Goal: Task Accomplishment & Management: Manage account settings

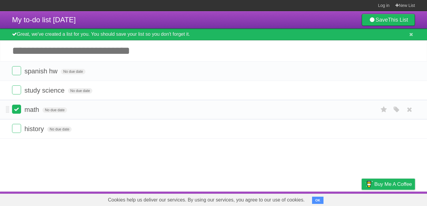
click at [14, 114] on label at bounding box center [16, 109] width 9 height 9
drag, startPoint x: 124, startPoint y: 171, endPoint x: 84, endPoint y: 65, distance: 113.8
click at [84, 65] on article "My to-do list [DATE] Save This List Great, we've created a list for you. You sh…" at bounding box center [213, 101] width 427 height 181
click at [53, 138] on li "math No due date White Red Blue Green Purple Orange" at bounding box center [213, 129] width 427 height 19
click at [122, 120] on li "history No due date White Red Blue Green Purple Orange" at bounding box center [213, 110] width 427 height 20
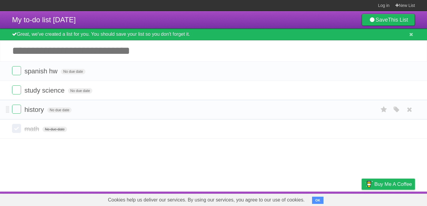
click at [122, 120] on li "history No due date White Red Blue Green Purple Orange" at bounding box center [213, 110] width 427 height 20
click at [167, 87] on li "study science No due date White Red Blue Green Purple Orange" at bounding box center [213, 91] width 427 height 20
